Goal: Task Accomplishment & Management: Manage account settings

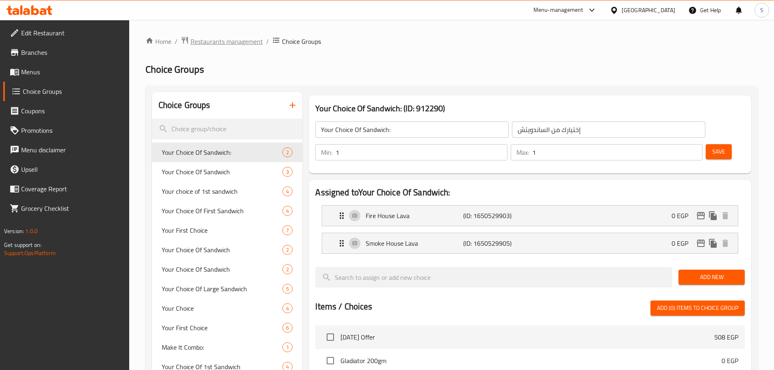
click at [232, 46] on span "Restaurants management" at bounding box center [227, 42] width 72 height 10
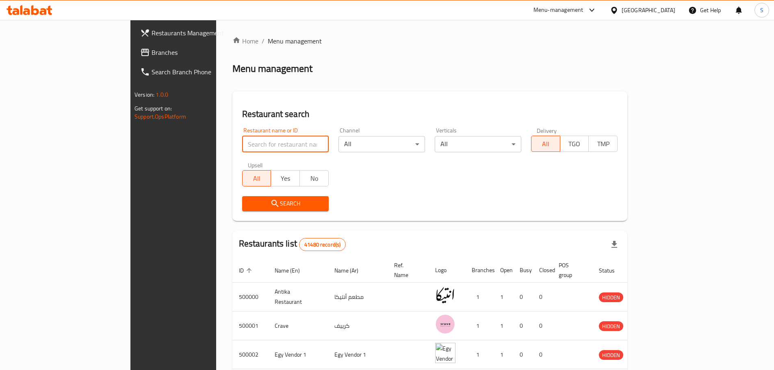
click at [255, 141] on input "search" at bounding box center [285, 144] width 87 height 16
paste input "687998"
type input "687998"
click button "Search" at bounding box center [285, 203] width 87 height 15
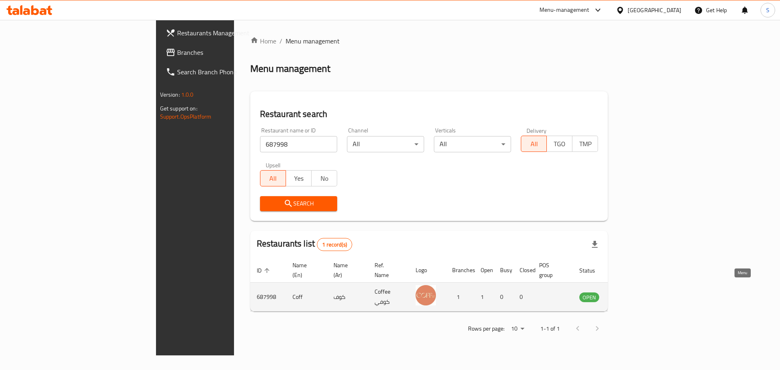
click at [631, 294] on icon "enhanced table" at bounding box center [627, 297] width 9 height 7
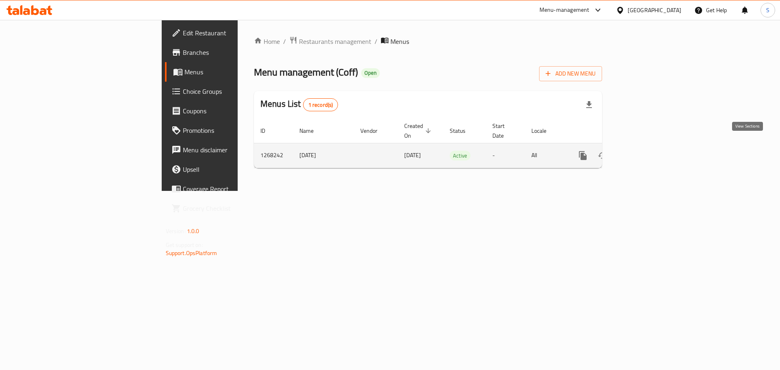
click at [651, 148] on link "enhanced table" at bounding box center [642, 156] width 20 height 20
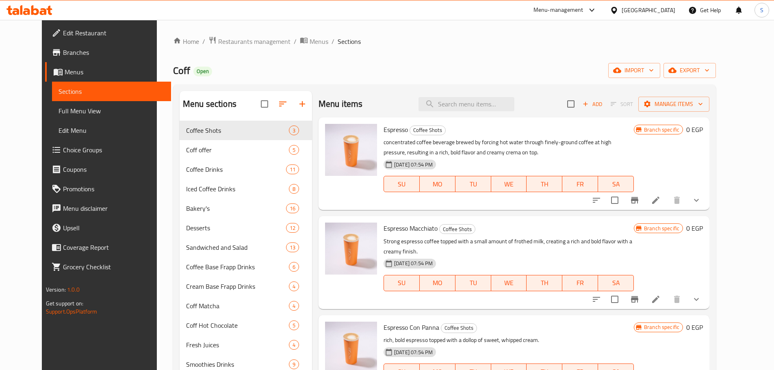
drag, startPoint x: 66, startPoint y: 112, endPoint x: 473, endPoint y: 53, distance: 411.0
click at [66, 112] on span "Full Menu View" at bounding box center [112, 111] width 106 height 10
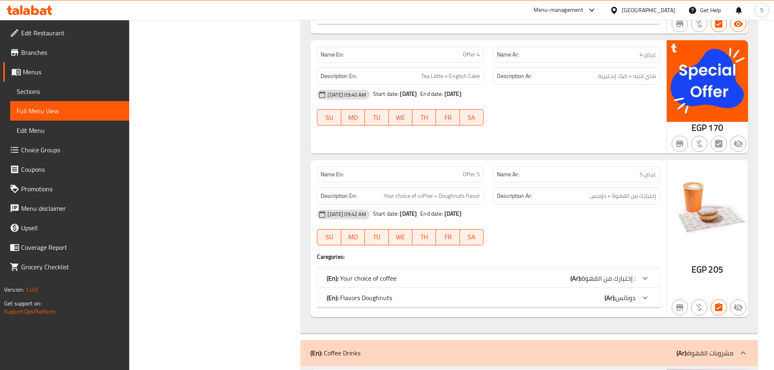
scroll to position [1085, 0]
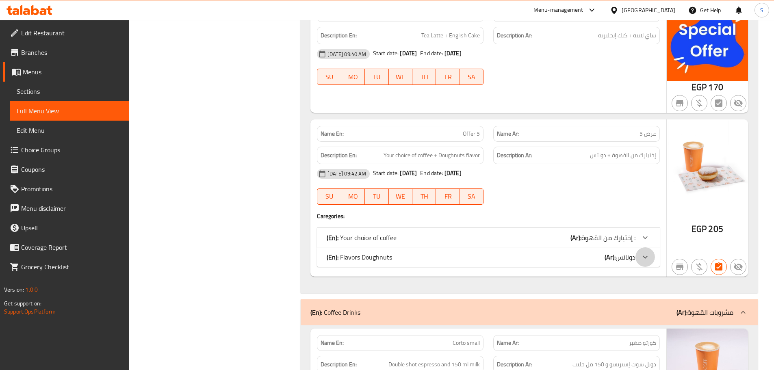
click at [649, 255] on icon at bounding box center [645, 257] width 10 height 10
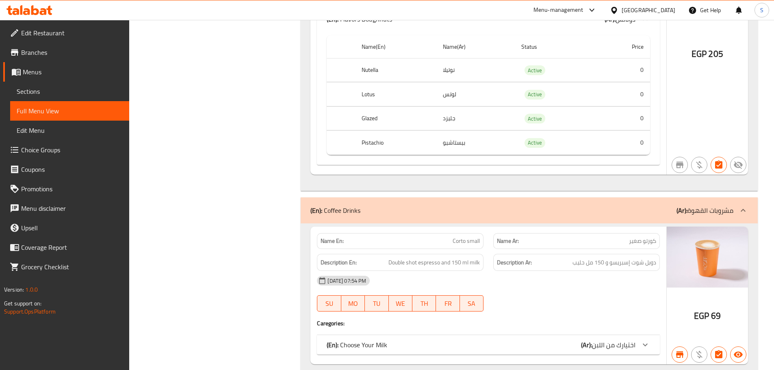
scroll to position [1369, 0]
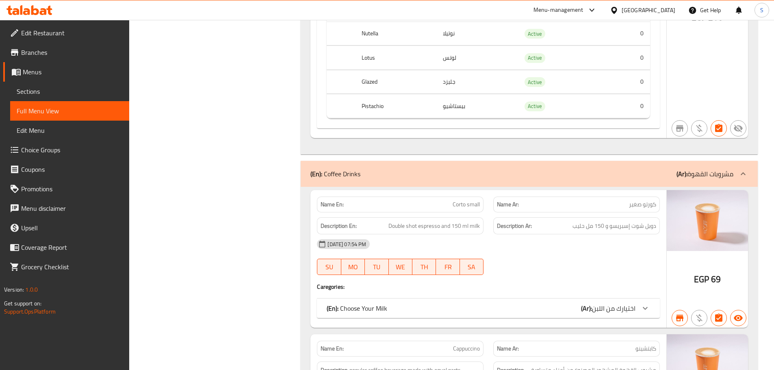
click at [743, 172] on icon at bounding box center [743, 173] width 5 height 3
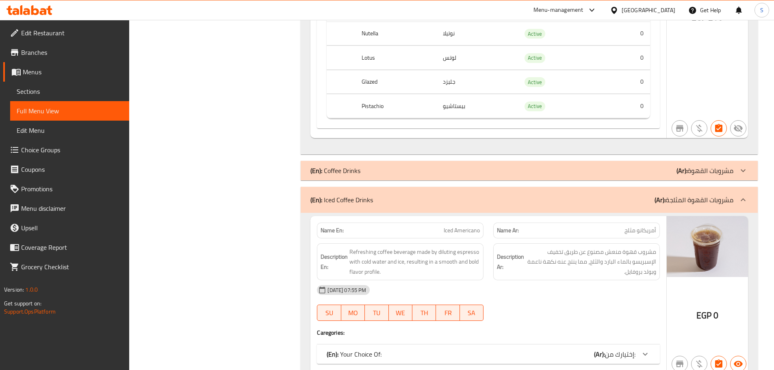
click at [743, 196] on icon at bounding box center [743, 200] width 10 height 10
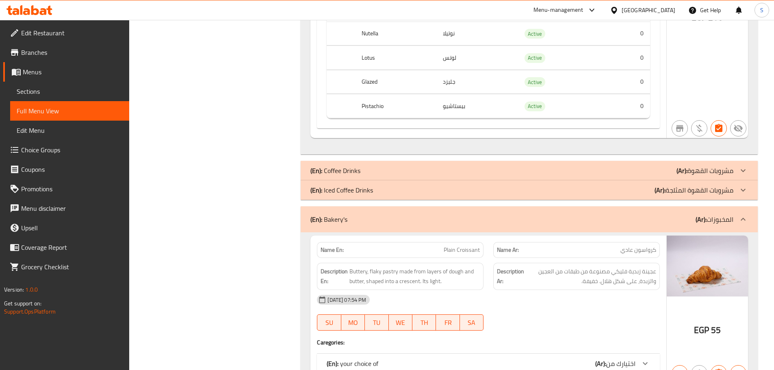
click at [740, 222] on icon at bounding box center [743, 220] width 10 height 10
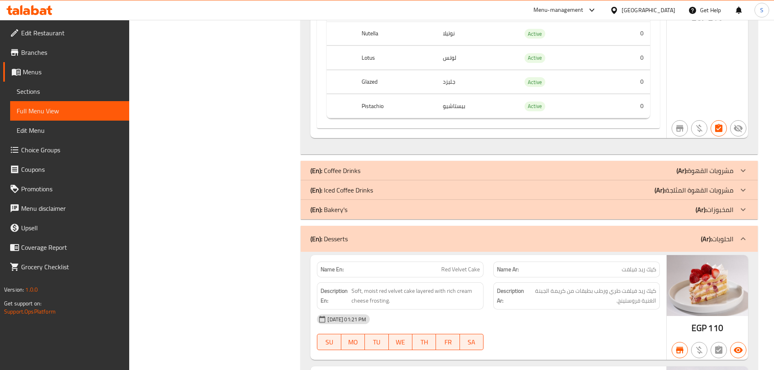
click at [743, 241] on icon at bounding box center [743, 239] width 10 height 10
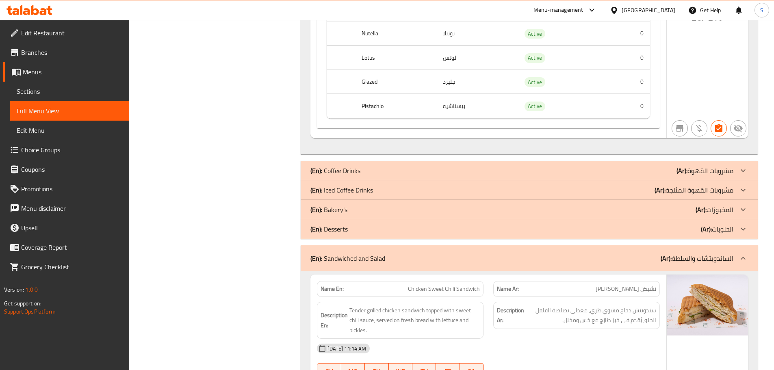
click at [744, 261] on icon at bounding box center [743, 259] width 10 height 10
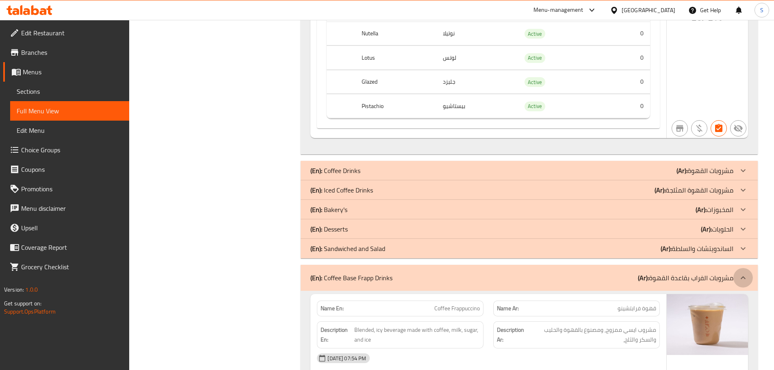
click at [747, 280] on icon at bounding box center [743, 278] width 10 height 10
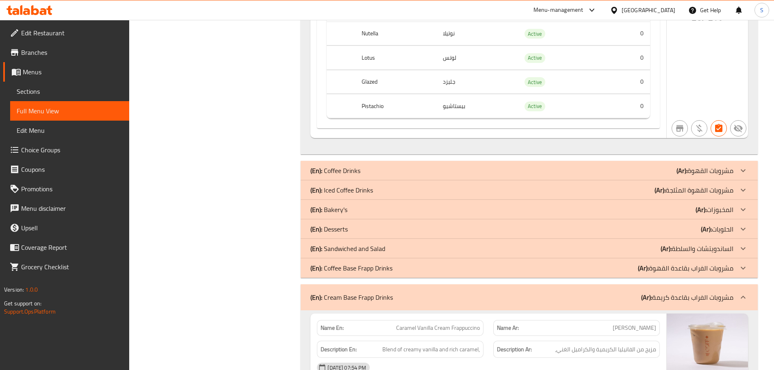
click at [746, 297] on icon at bounding box center [743, 298] width 10 height 10
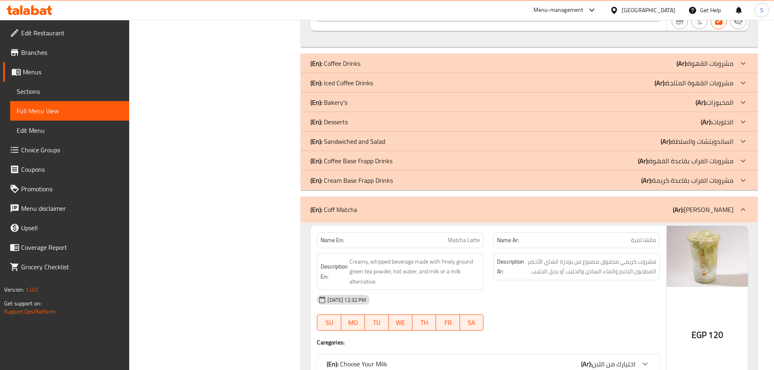
scroll to position [1491, 0]
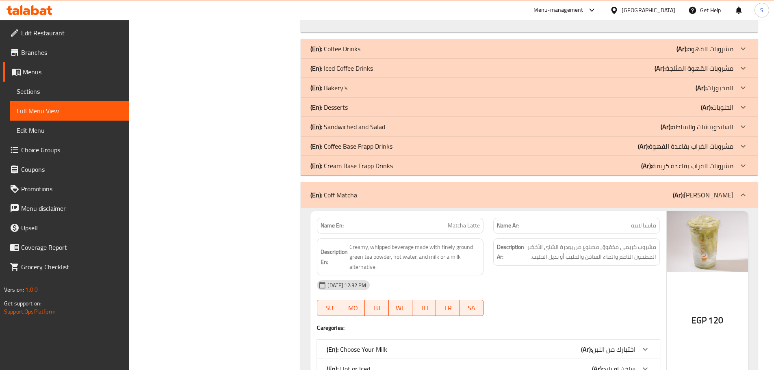
click at [743, 195] on icon at bounding box center [743, 195] width 10 height 10
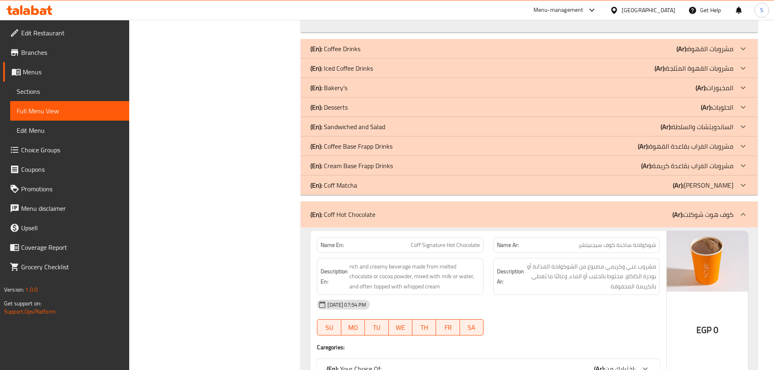
click at [742, 214] on icon at bounding box center [743, 215] width 10 height 10
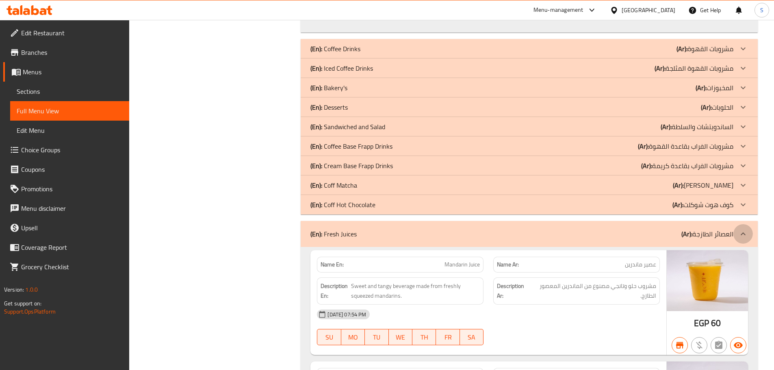
click at [741, 230] on icon at bounding box center [743, 234] width 10 height 10
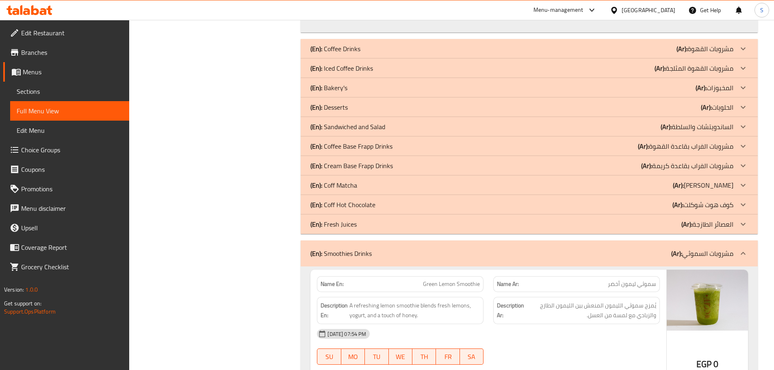
click at [741, 255] on icon at bounding box center [743, 254] width 10 height 10
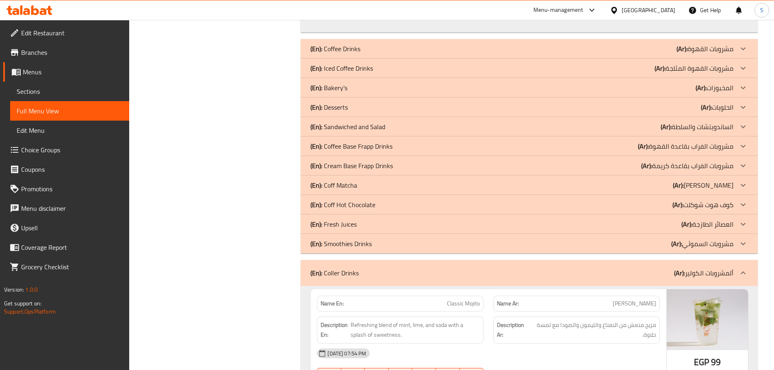
scroll to position [1613, 0]
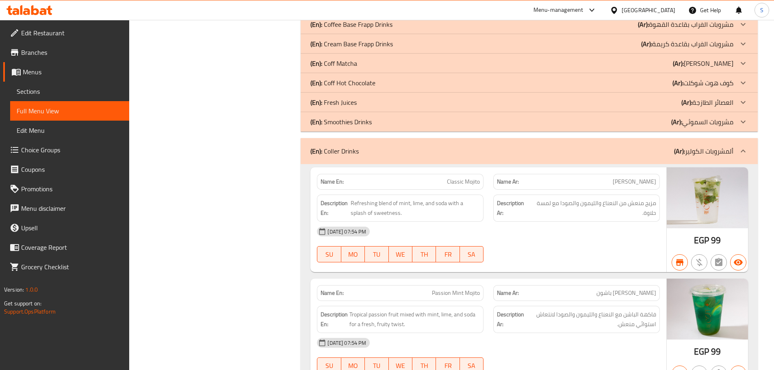
click at [740, 152] on icon at bounding box center [743, 151] width 10 height 10
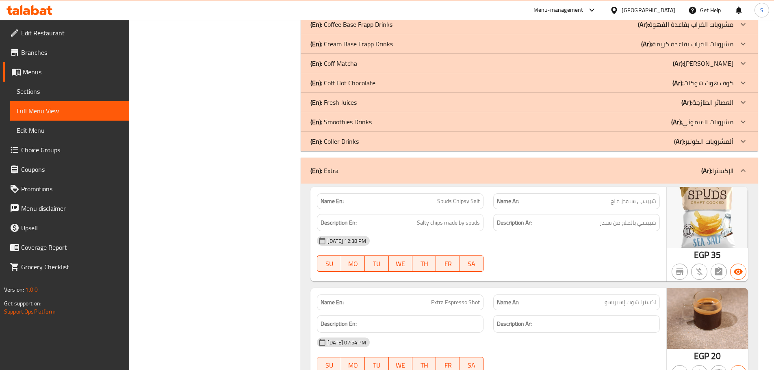
click at [743, 176] on div at bounding box center [743, 171] width 20 height 20
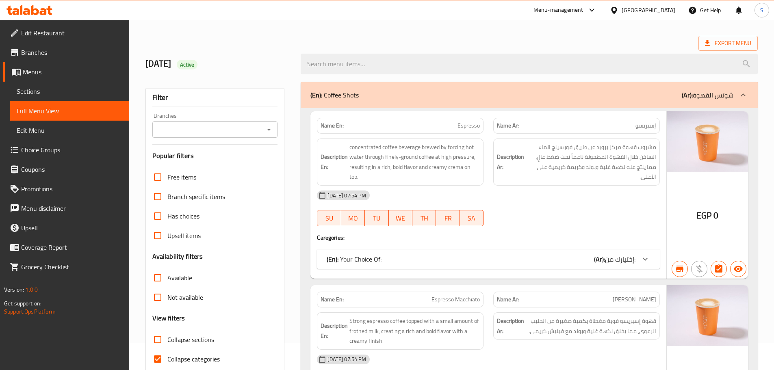
scroll to position [7, 0]
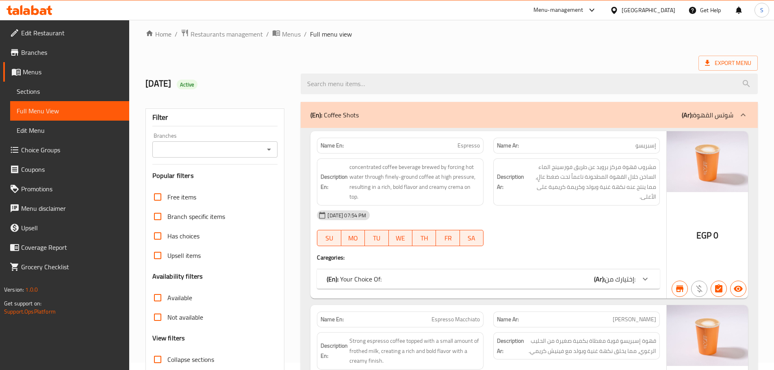
click at [746, 119] on icon at bounding box center [743, 115] width 10 height 10
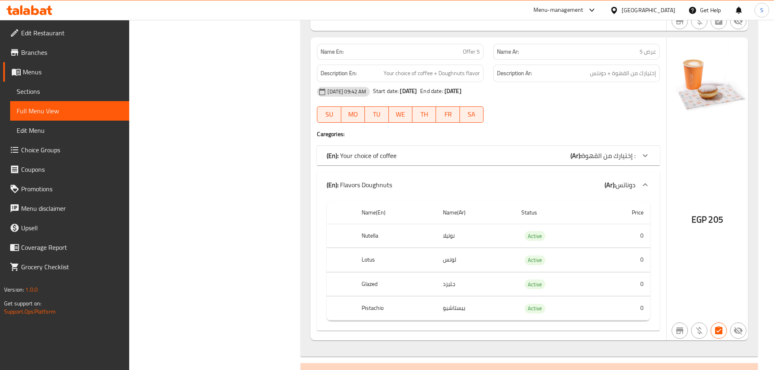
scroll to position [657, 0]
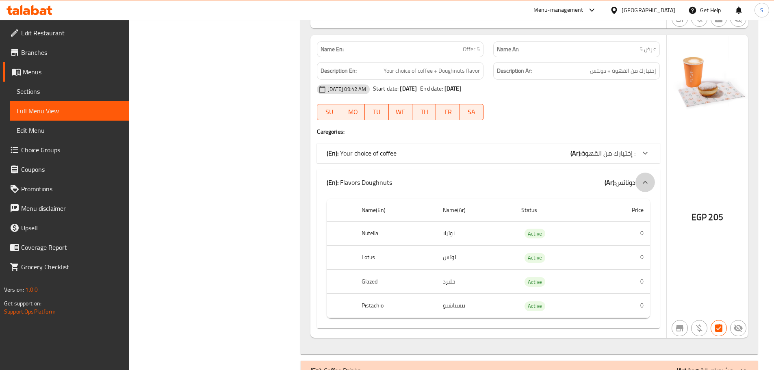
click at [648, 185] on icon at bounding box center [645, 183] width 10 height 10
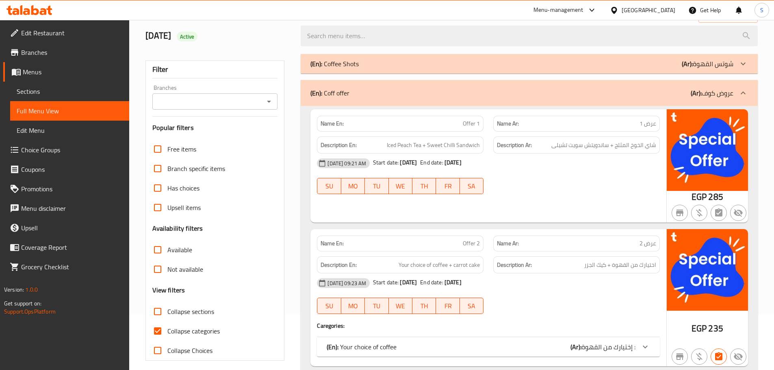
scroll to position [41, 0]
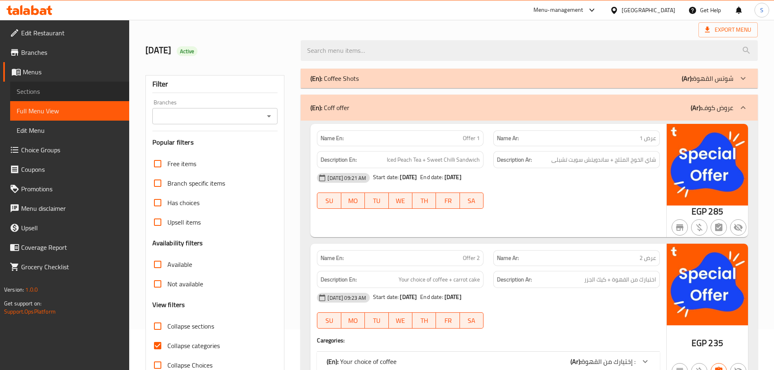
click at [41, 87] on span "Sections" at bounding box center [70, 92] width 106 height 10
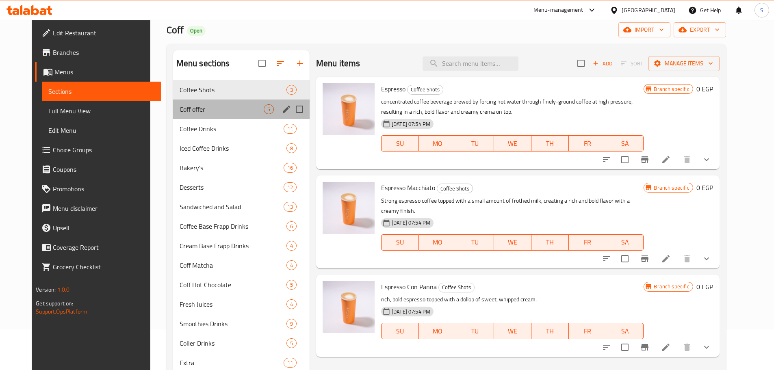
click at [201, 115] on div "Coff offer 5" at bounding box center [241, 110] width 137 height 20
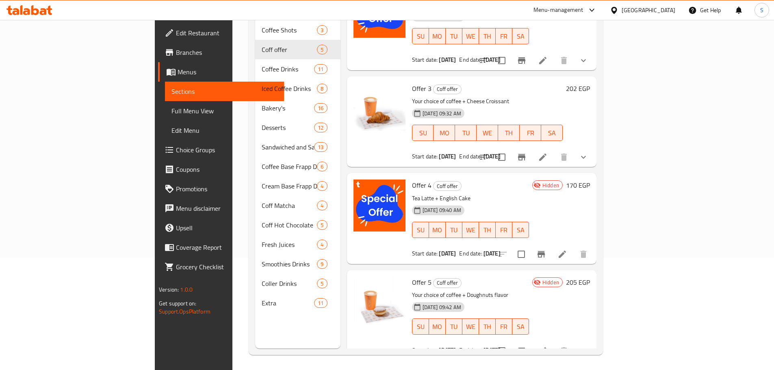
scroll to position [114, 0]
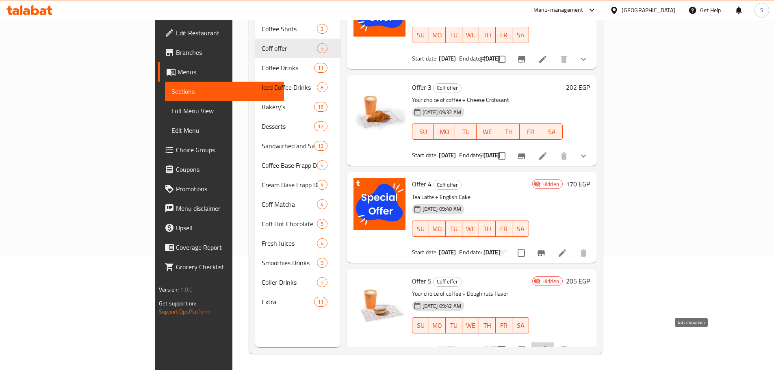
click at [548, 345] on icon at bounding box center [543, 350] width 10 height 10
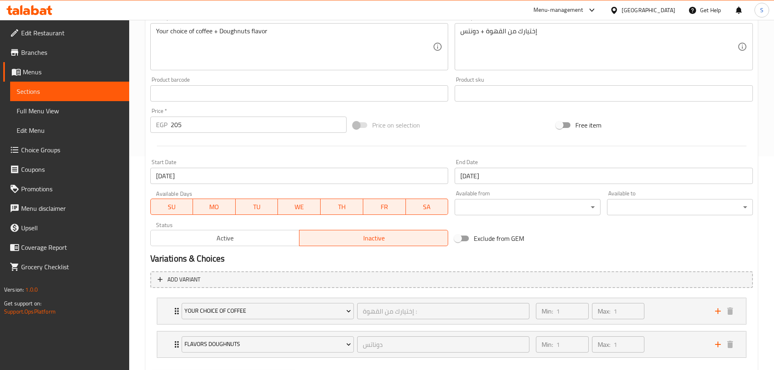
scroll to position [244, 0]
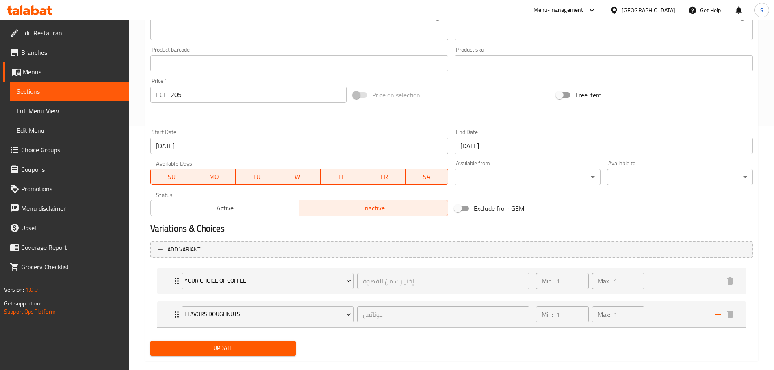
click at [223, 212] on span "Active" at bounding box center [225, 208] width 142 height 12
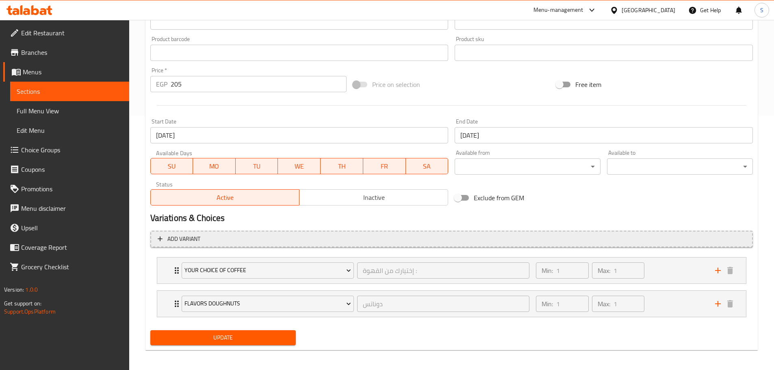
scroll to position [257, 0]
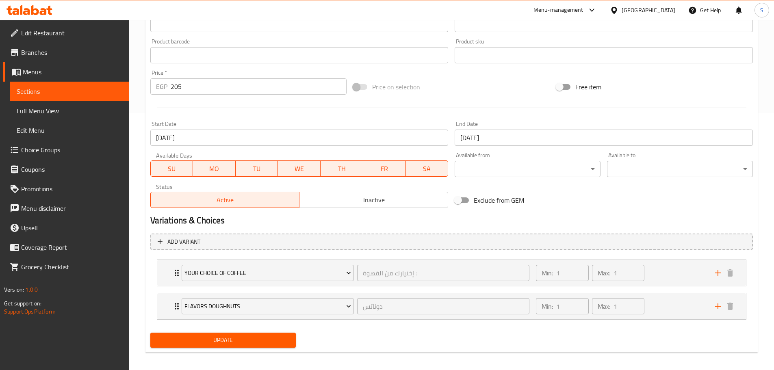
click at [226, 332] on div "Update" at bounding box center [223, 341] width 152 height 22
click at [233, 343] on span "Update" at bounding box center [223, 340] width 133 height 10
click at [241, 346] on button "Update" at bounding box center [223, 340] width 146 height 15
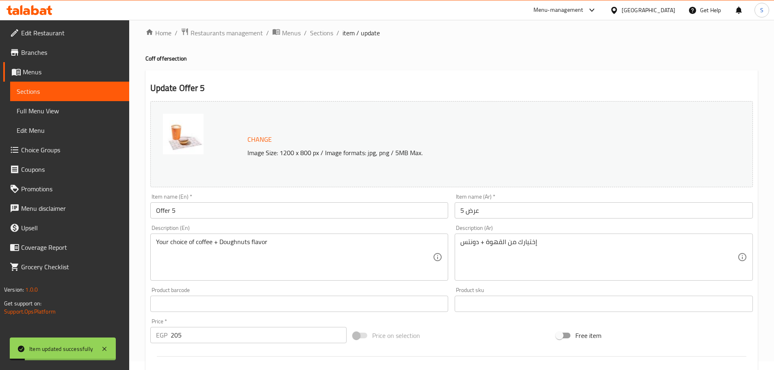
scroll to position [0, 0]
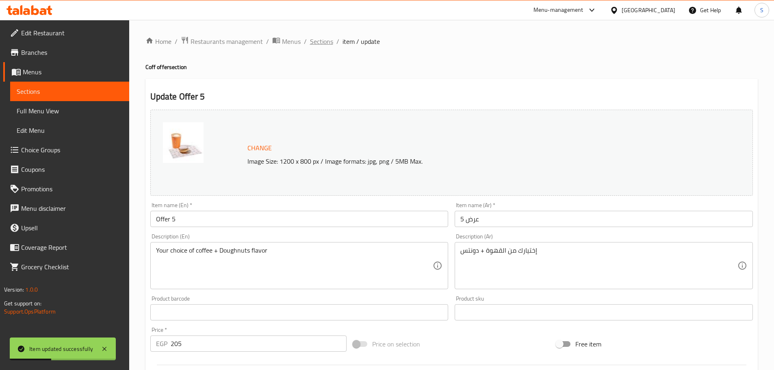
click at [321, 39] on span "Sections" at bounding box center [321, 42] width 23 height 10
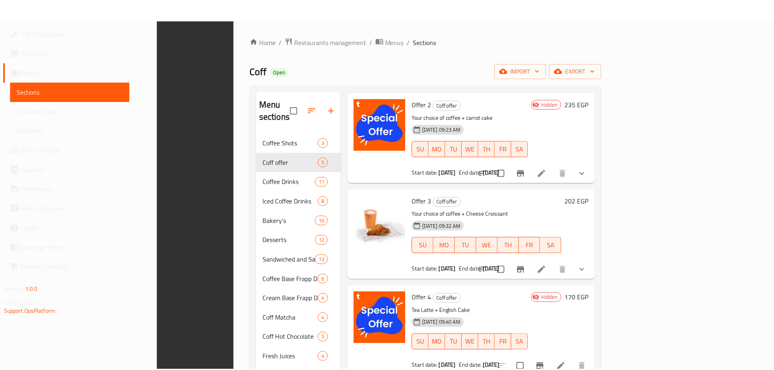
scroll to position [114, 0]
